Goal: Register for event/course

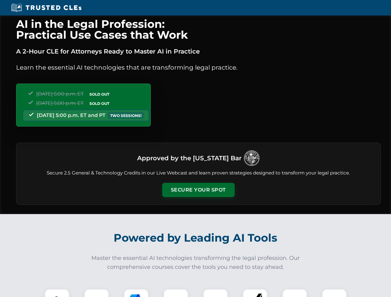
click at [198, 190] on button "Secure Your Spot" at bounding box center [198, 190] width 72 height 14
click at [57, 293] on img at bounding box center [57, 302] width 18 height 18
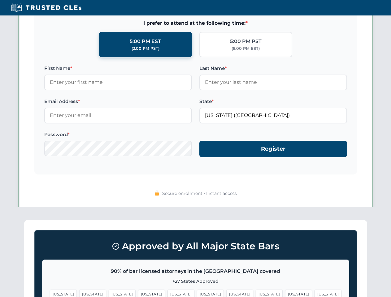
click at [226, 293] on span "[US_STATE]" at bounding box center [239, 294] width 27 height 9
click at [285, 293] on span "[US_STATE]" at bounding box center [298, 294] width 27 height 9
